Goal: Task Accomplishment & Management: Manage account settings

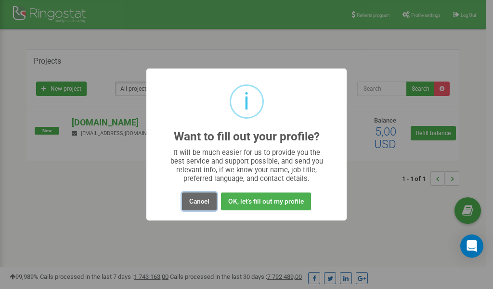
click at [205, 199] on button "Cancel" at bounding box center [199, 201] width 35 height 18
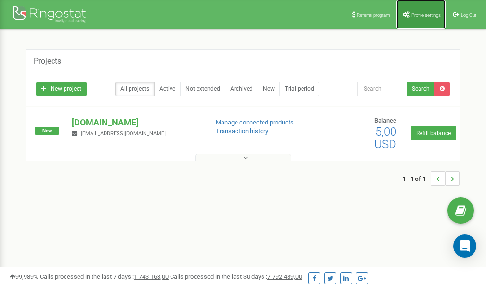
click at [426, 12] on link "Profile settings" at bounding box center [421, 14] width 49 height 29
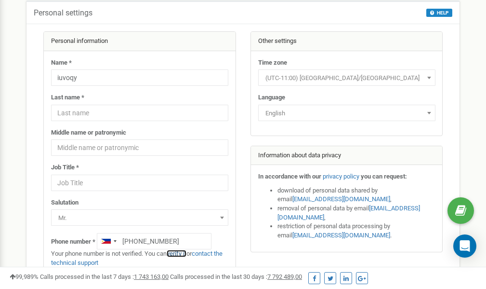
click at [182, 252] on link "verify it" at bounding box center [177, 253] width 20 height 7
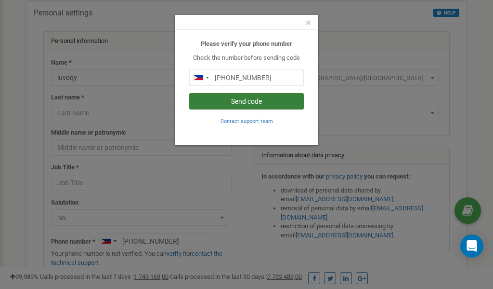
click at [231, 103] on button "Send code" at bounding box center [246, 101] width 115 height 16
